Goal: Information Seeking & Learning: Learn about a topic

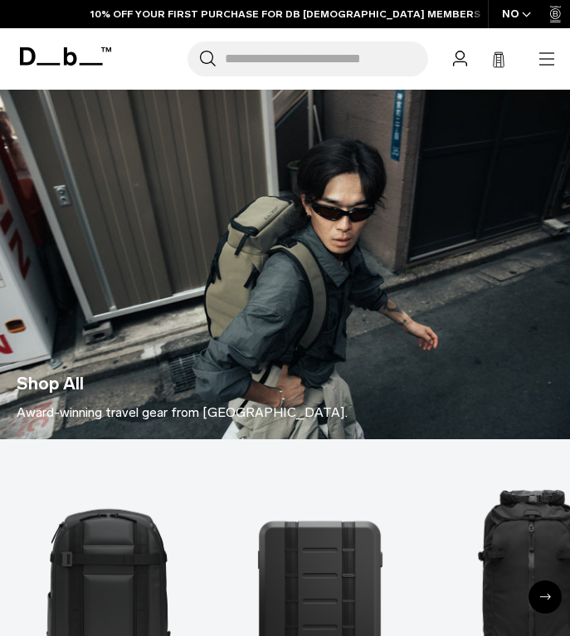
click at [547, 58] on icon "button" at bounding box center [546, 58] width 15 height 1
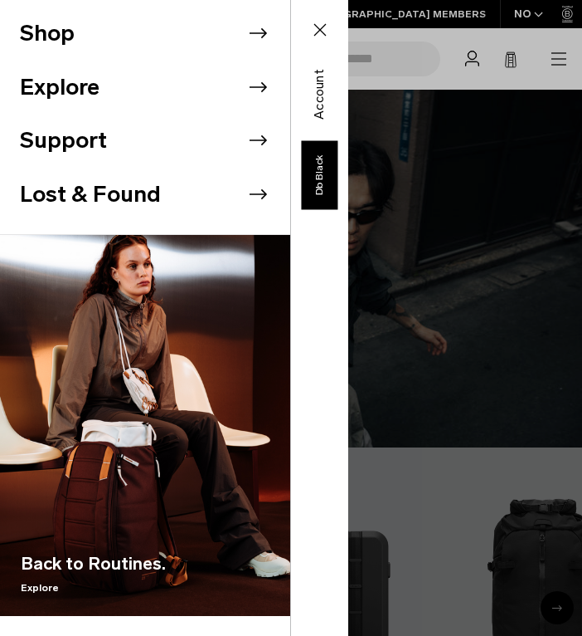
scroll to position [107, 0]
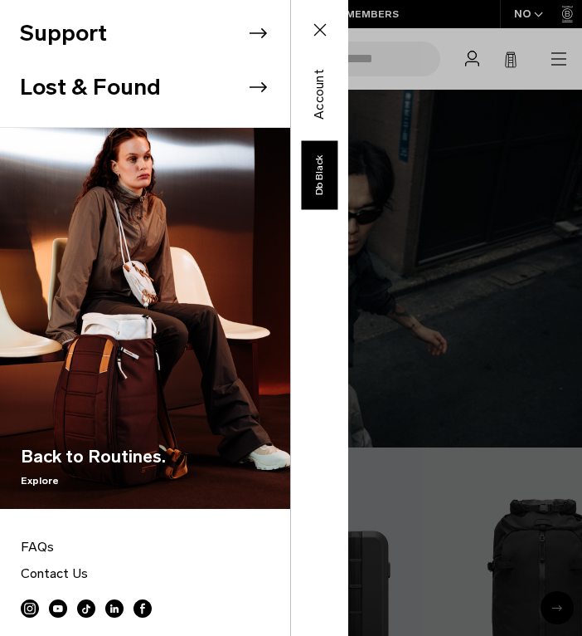
click at [39, 533] on link "FAQs" at bounding box center [145, 546] width 249 height 27
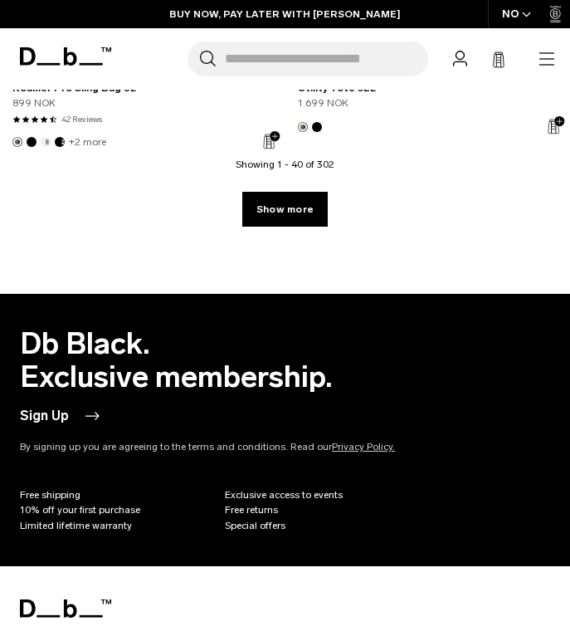
scroll to position [10315, 0]
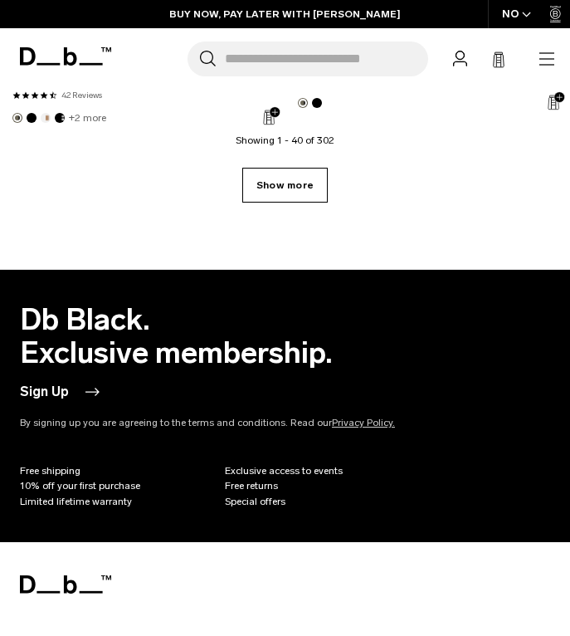
click at [294, 183] on link "Show more" at bounding box center [284, 185] width 85 height 35
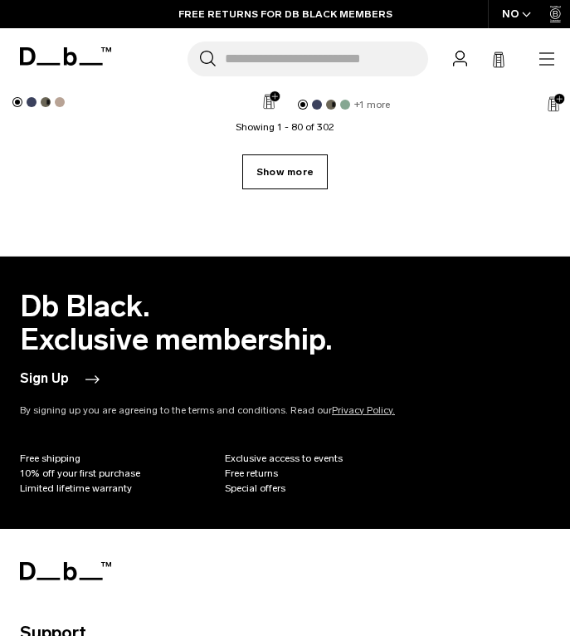
scroll to position [19172, 0]
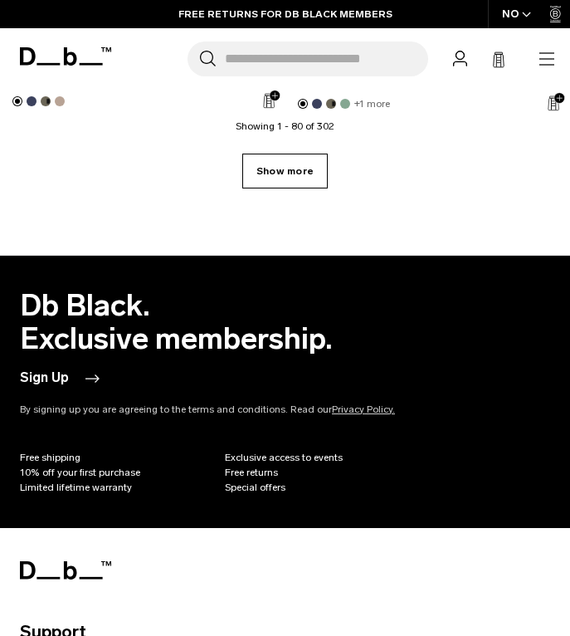
click at [309, 163] on link "Show more" at bounding box center [284, 170] width 85 height 35
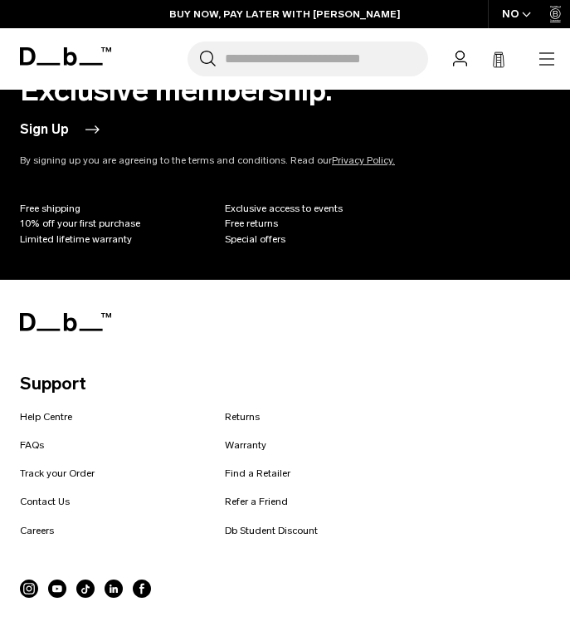
scroll to position [27831, 0]
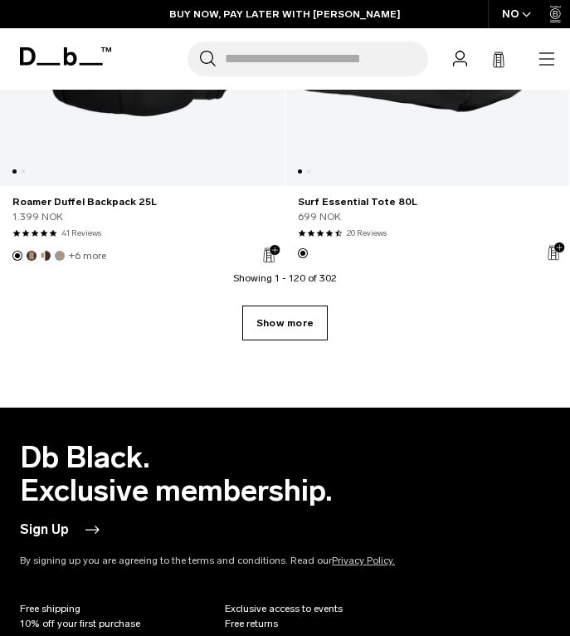
click at [267, 319] on link "Show more" at bounding box center [284, 322] width 85 height 35
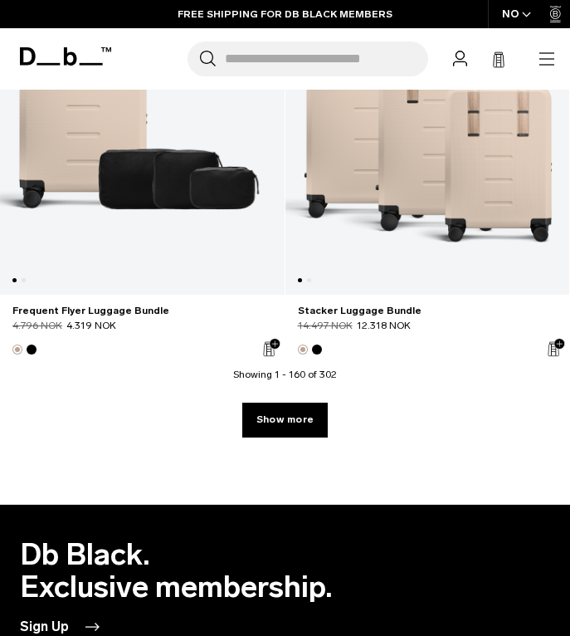
scroll to position [36374, 0]
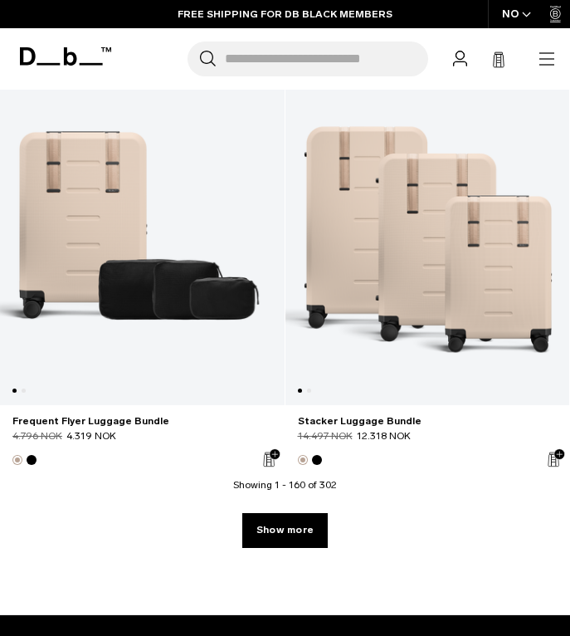
click at [543, 60] on icon "button" at bounding box center [547, 59] width 20 height 20
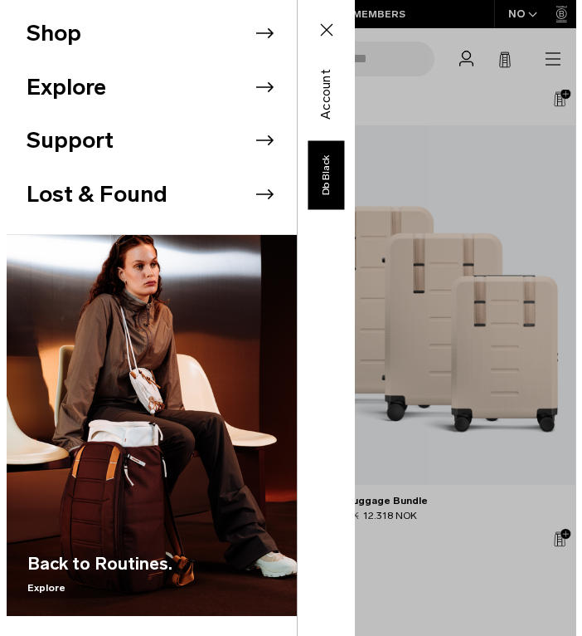
scroll to position [37028, 0]
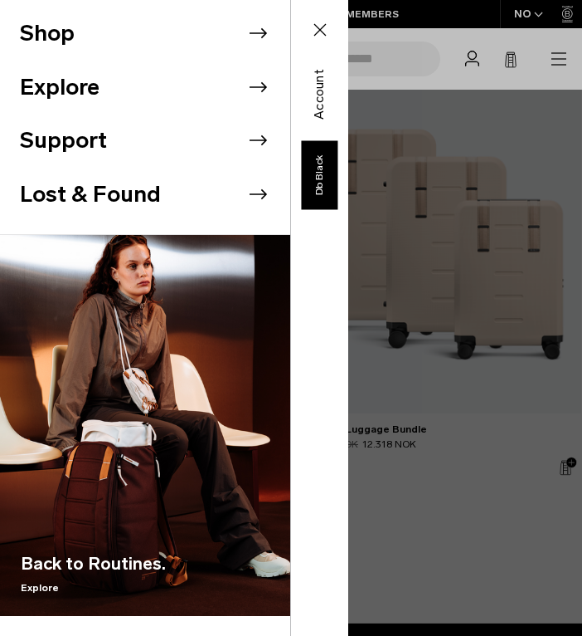
click at [246, 80] on icon at bounding box center [258, 87] width 25 height 25
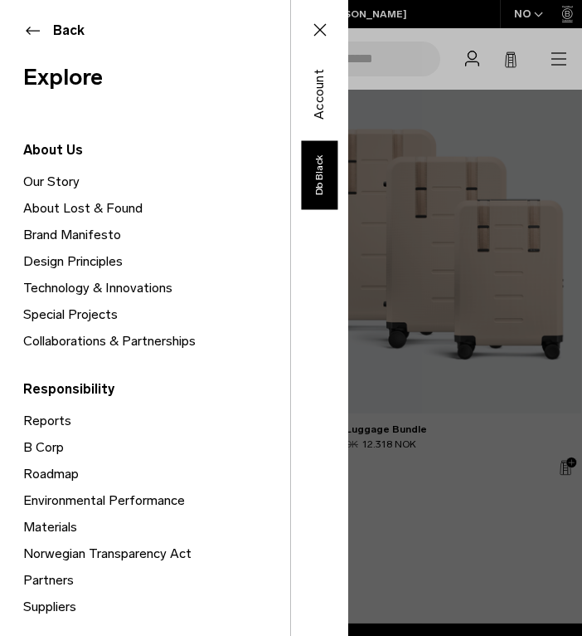
scroll to position [16, 0]
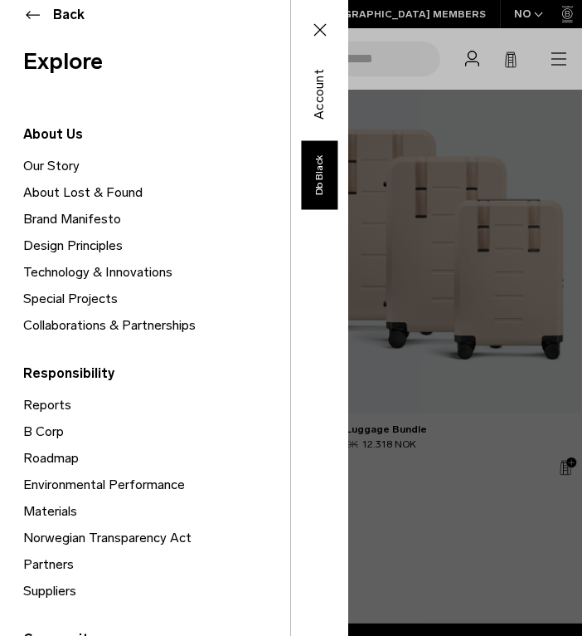
click at [57, 160] on link "Our Story" at bounding box center [156, 166] width 267 height 27
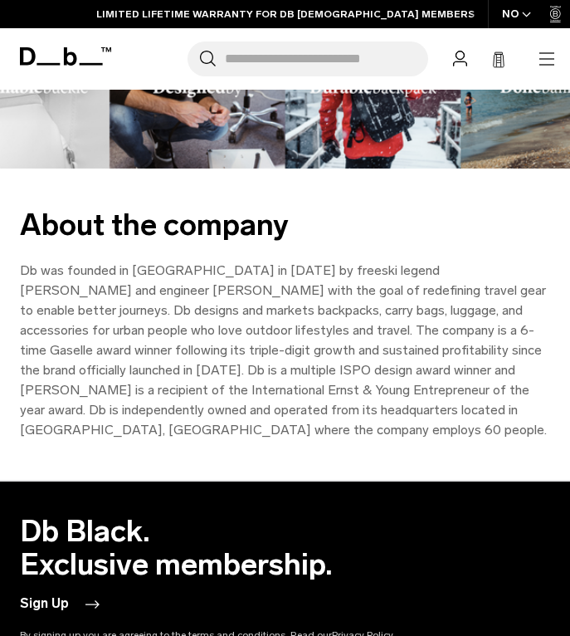
scroll to position [1527, 0]
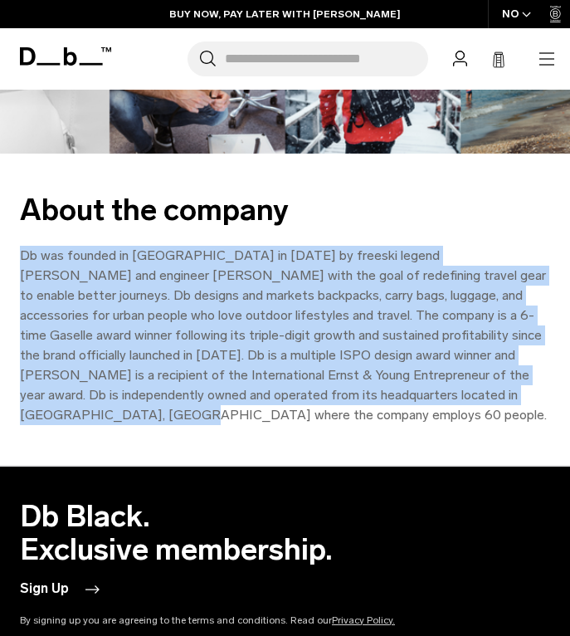
drag, startPoint x: 474, startPoint y: 404, endPoint x: 14, endPoint y: 259, distance: 482.0
click at [14, 259] on div "About the company Db was founded in Norway in 2009 by freeski legend Jon Olsson…" at bounding box center [285, 309] width 570 height 232
copy p "Db was founded in Norway in 2009 by freeski legend Jon Olsson and engineer Trul…"
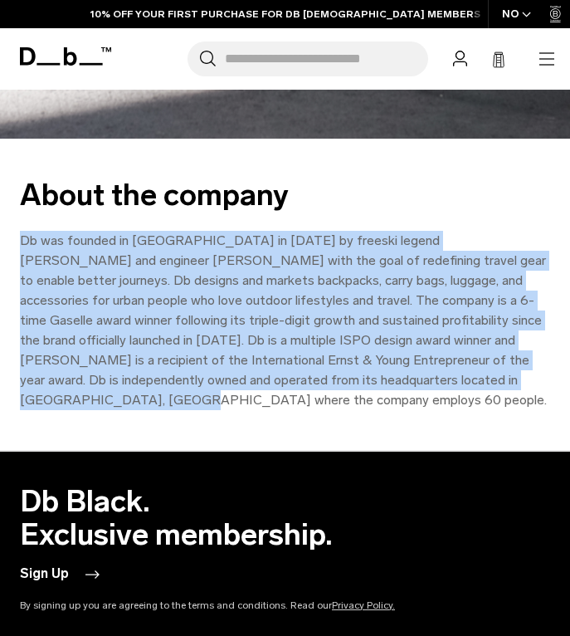
scroll to position [1512, 0]
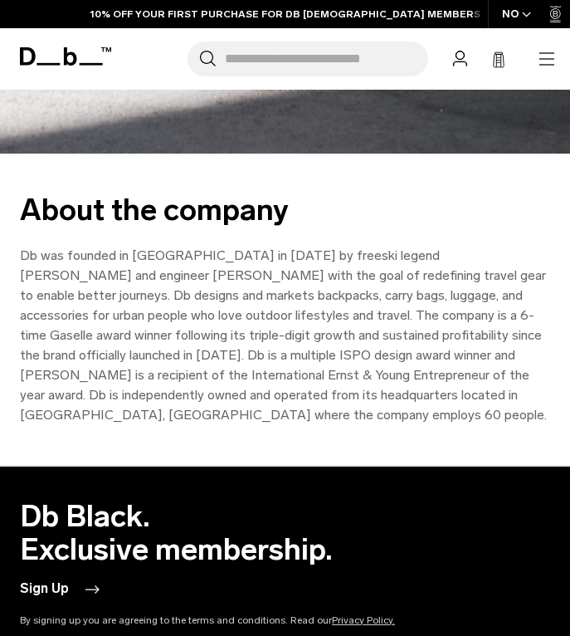
click at [315, 188] on div "About the company Db was founded in Norway in 2009 by freeski legend Jon Olsson…" at bounding box center [285, 309] width 570 height 313
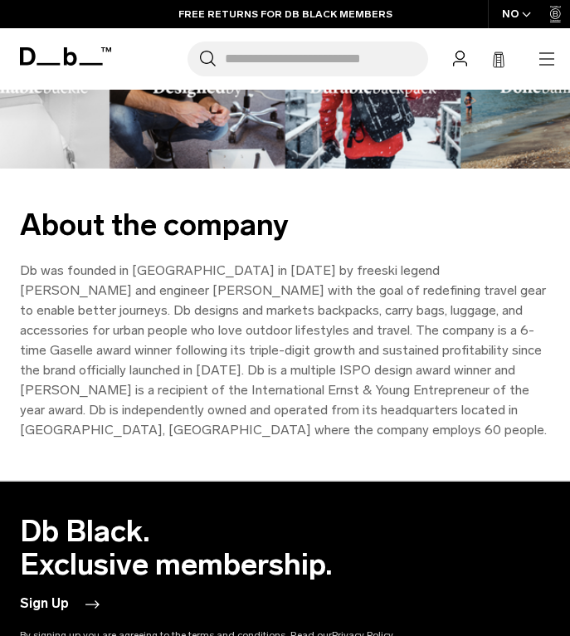
scroll to position [1527, 0]
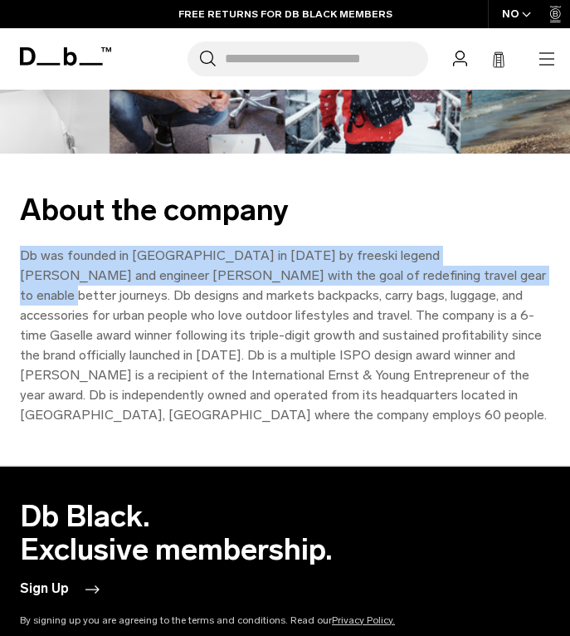
drag, startPoint x: 387, startPoint y: 276, endPoint x: 8, endPoint y: 256, distance: 379.7
click at [8, 256] on div "About the company Db was founded in Norway in 2009 by freeski legend Jon Olsson…" at bounding box center [285, 309] width 570 height 232
copy p "Db was founded in Norway in 2009 by freeski legend Jon Olsson and engineer Trul…"
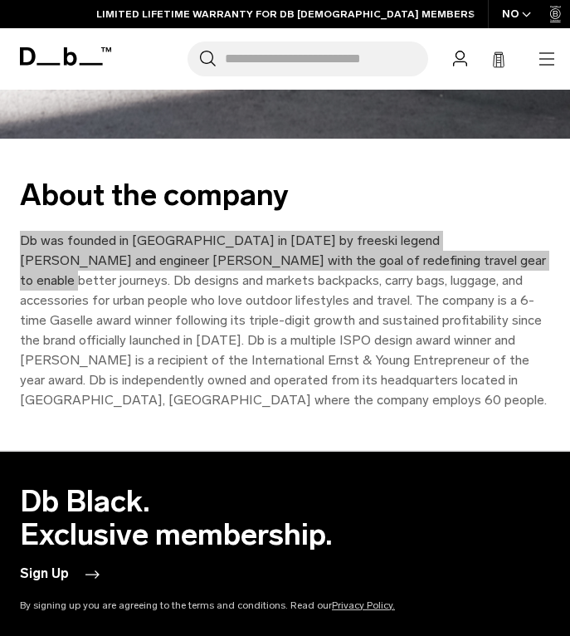
scroll to position [1512, 0]
